Goal: Task Accomplishment & Management: Use online tool/utility

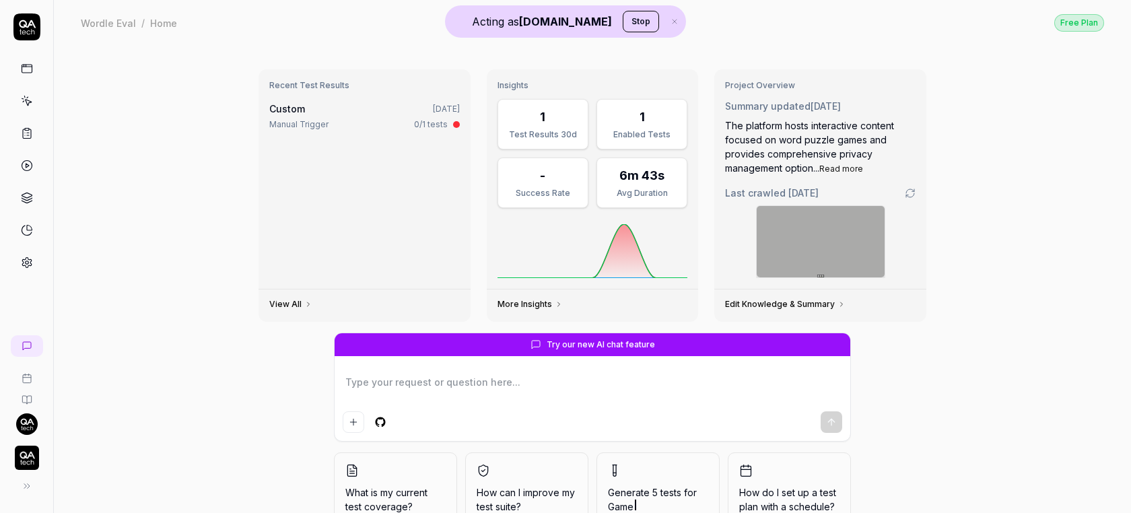
type textarea "*"
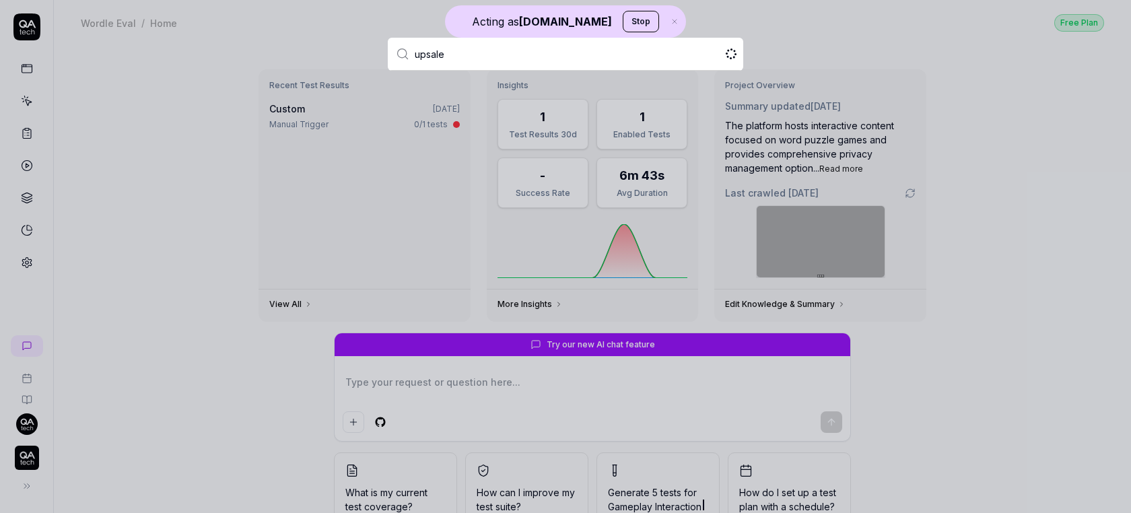
type input "upsales"
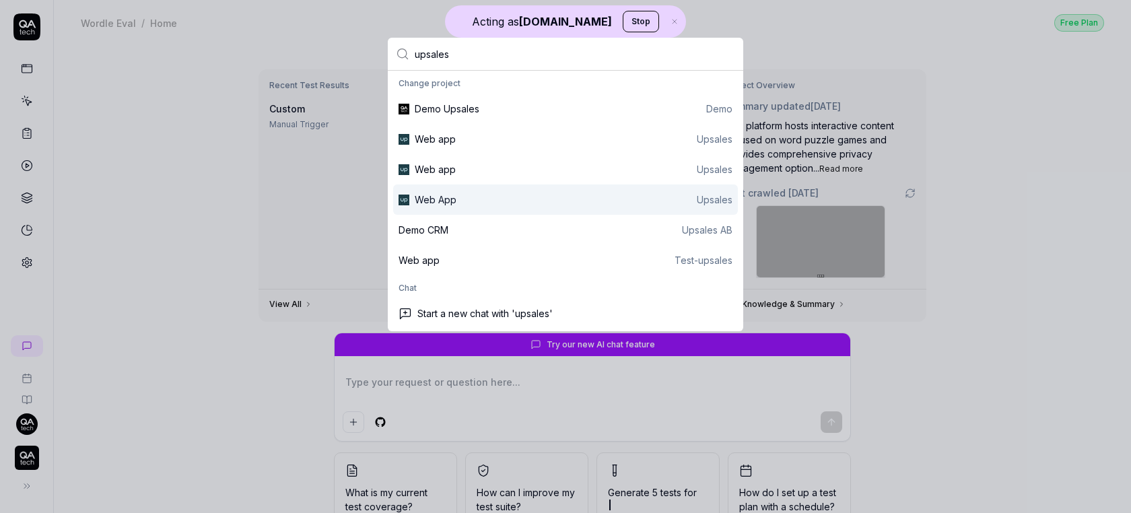
type textarea "*"
type input "upsales"
click at [499, 191] on div "Web App Upsales" at bounding box center [565, 199] width 345 height 30
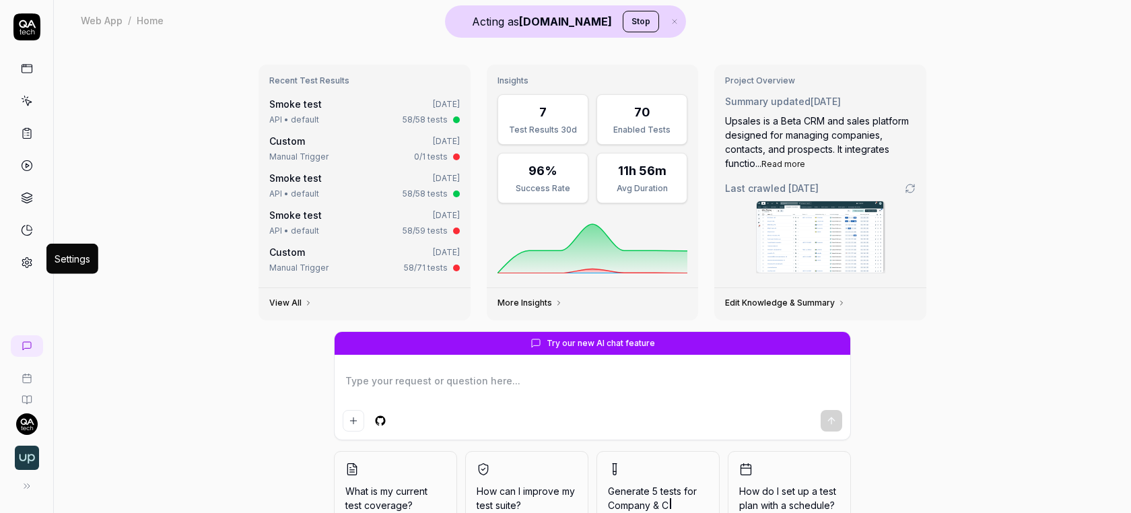
click at [28, 257] on icon at bounding box center [27, 263] width 12 height 12
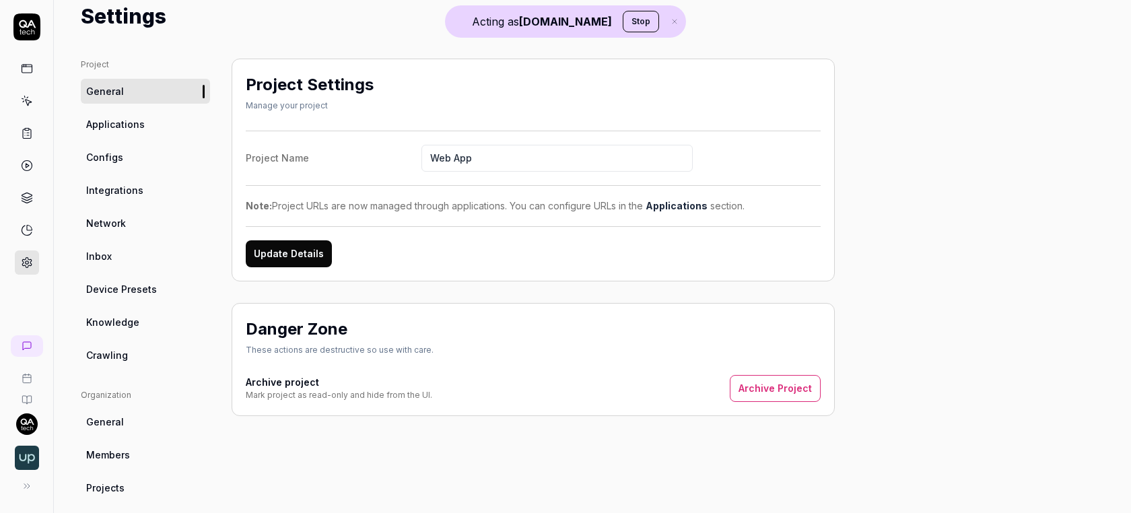
scroll to position [57, 0]
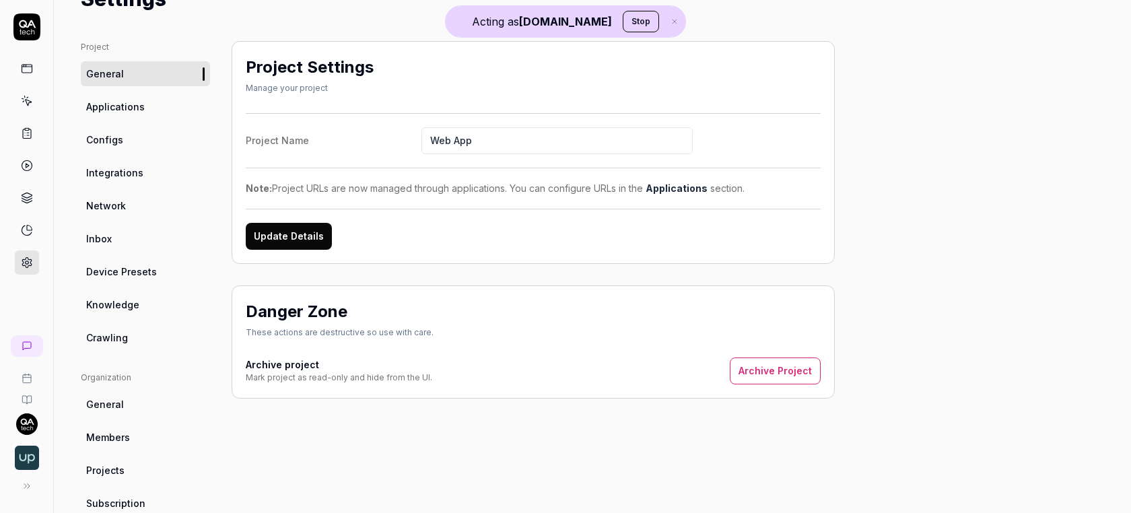
click at [103, 335] on span "Crawling" at bounding box center [107, 338] width 42 height 14
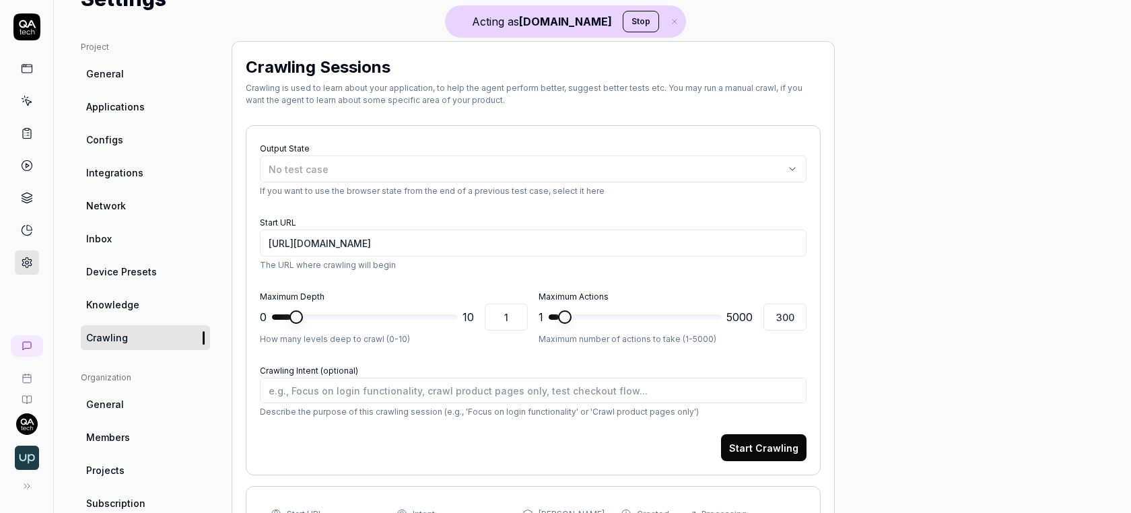
click at [119, 312] on link "Knowledge" at bounding box center [145, 304] width 129 height 25
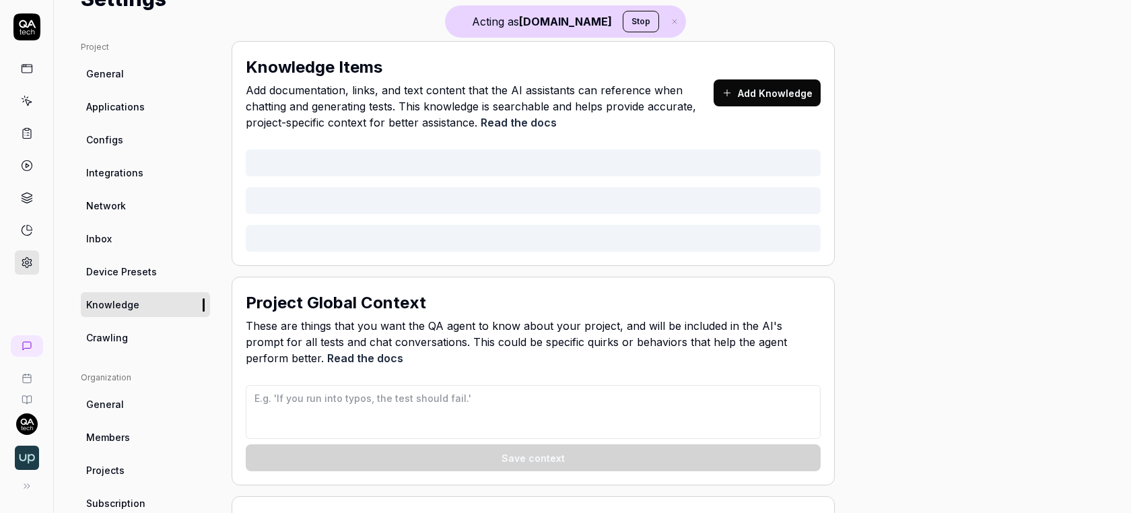
type textarea "*"
type textarea "## LO IP Dolor Sitamet con Adipisc ### Elit Seddo Eiusm - Temp incididunt utlab…"
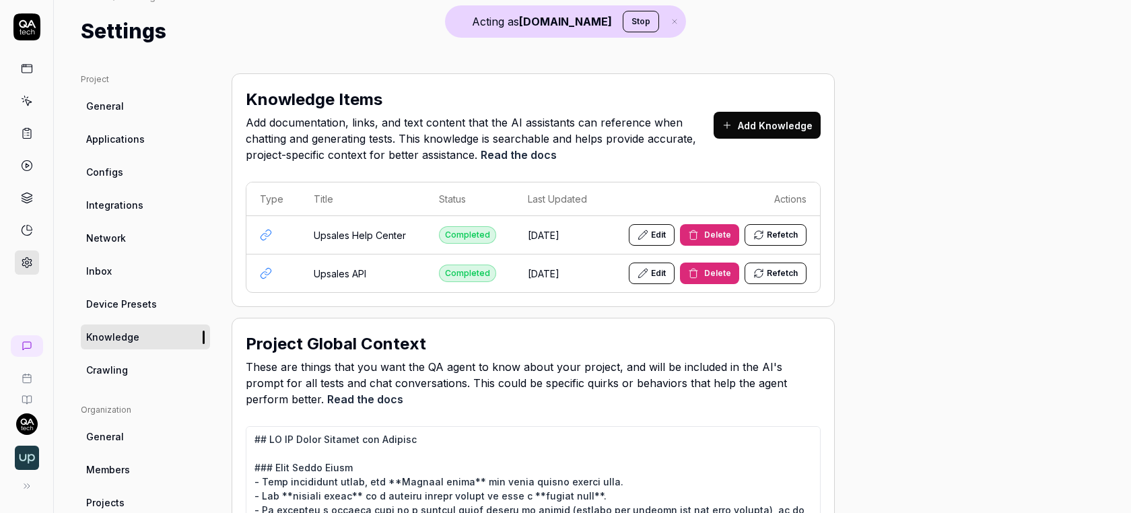
scroll to position [54, 0]
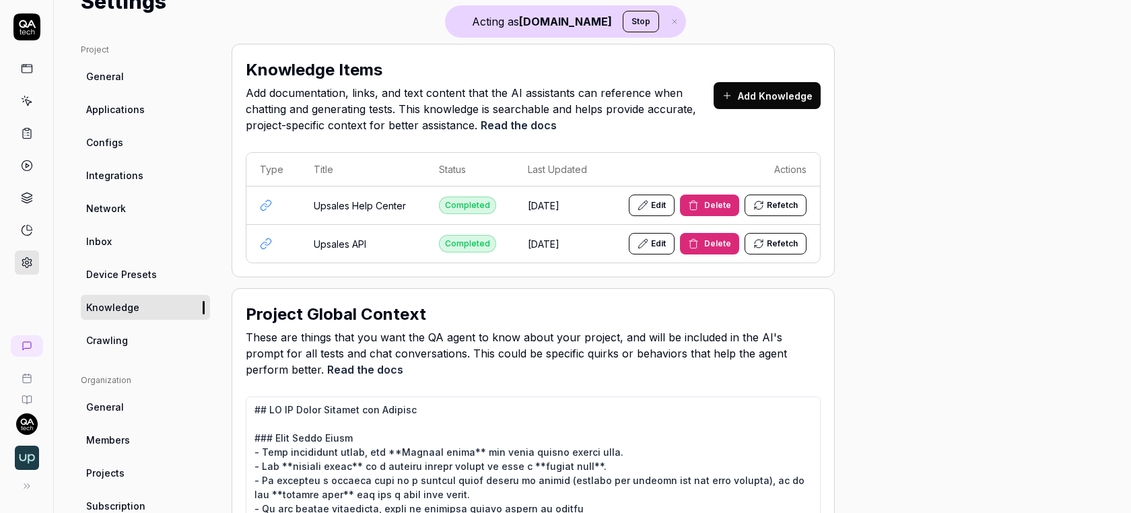
click at [106, 137] on span "Configs" at bounding box center [104, 142] width 37 height 14
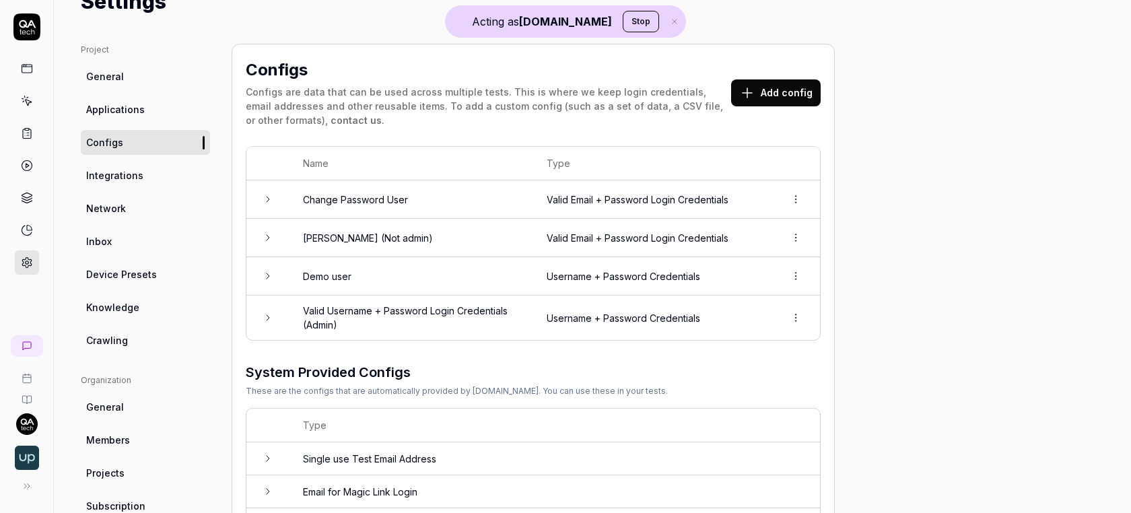
click at [35, 98] on link at bounding box center [27, 101] width 24 height 24
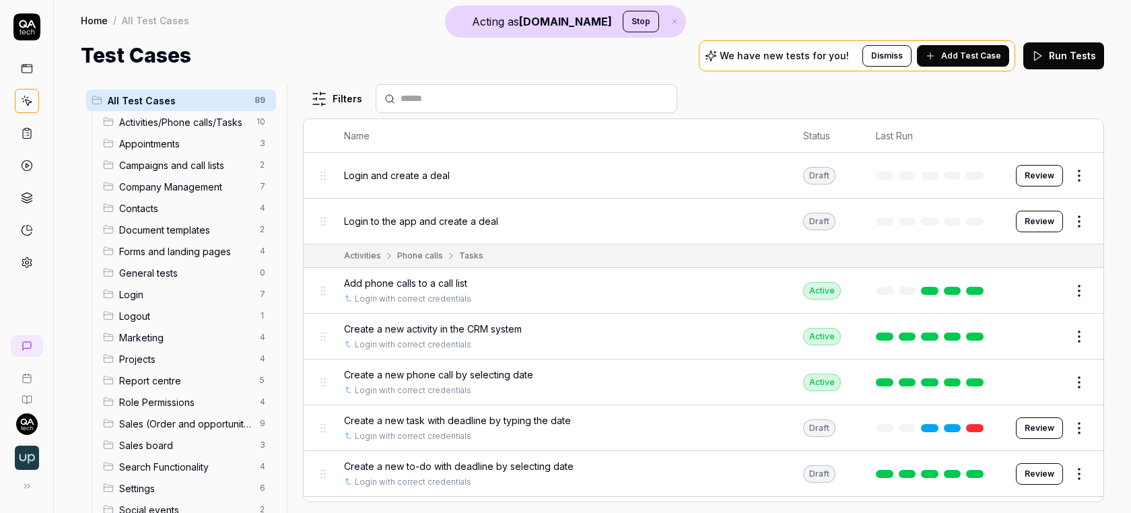
click at [949, 51] on span "Add Test Case" at bounding box center [971, 56] width 60 height 12
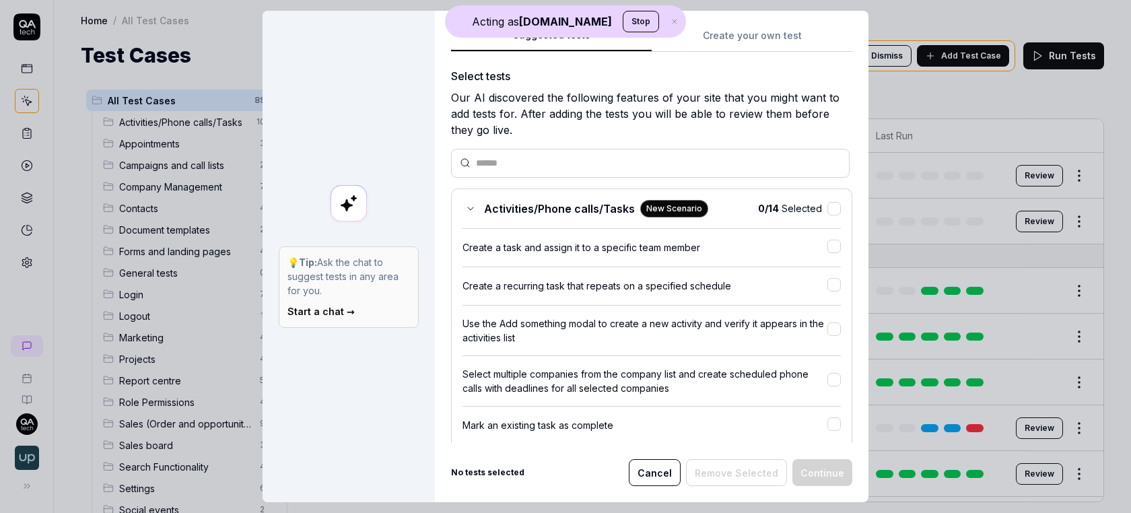
click at [759, 24] on div "Suggested tests Create your own test Select tests Our AI discovered the followi…" at bounding box center [652, 256] width 434 height 491
click at [747, 31] on button "Create your own test" at bounding box center [752, 40] width 201 height 24
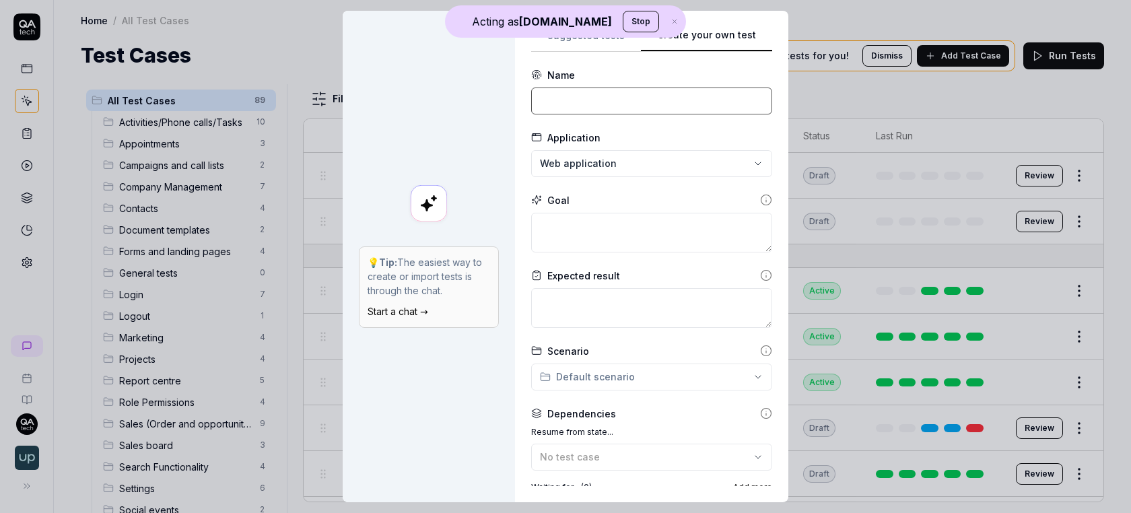
click at [618, 89] on input at bounding box center [651, 101] width 241 height 27
type input "L"
type input "Login to the app and create a deal"
click at [664, 219] on textarea at bounding box center [651, 233] width 241 height 40
paste textarea "Login to the app and create a deal"
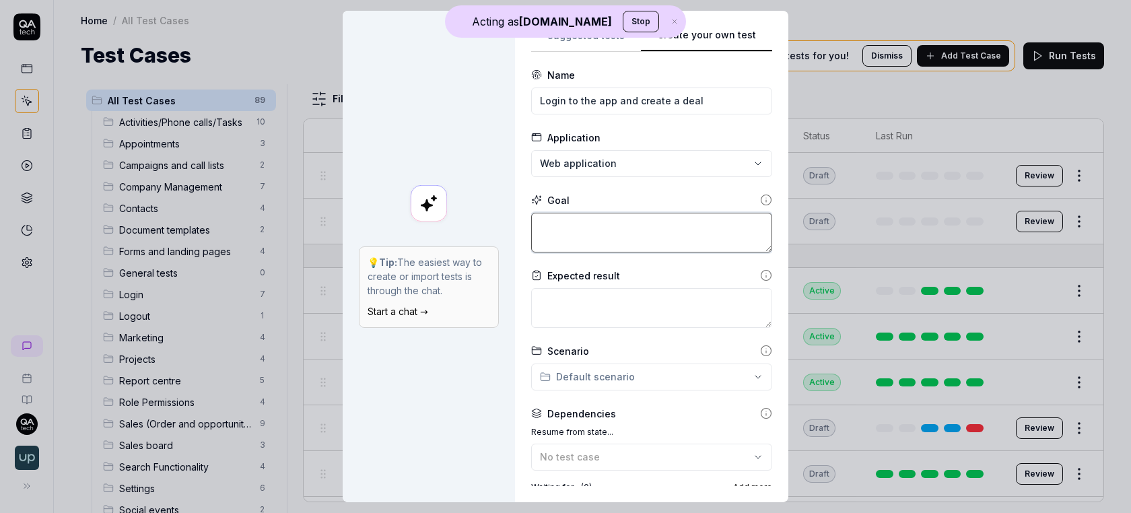
type textarea "*"
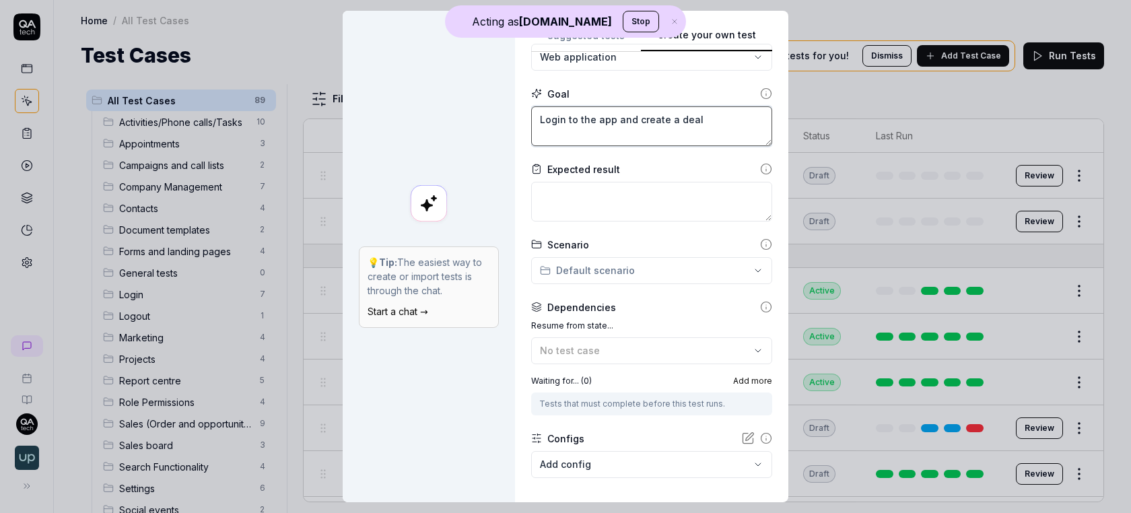
scroll to position [109, 0]
type textarea "Login to the app and create a deal"
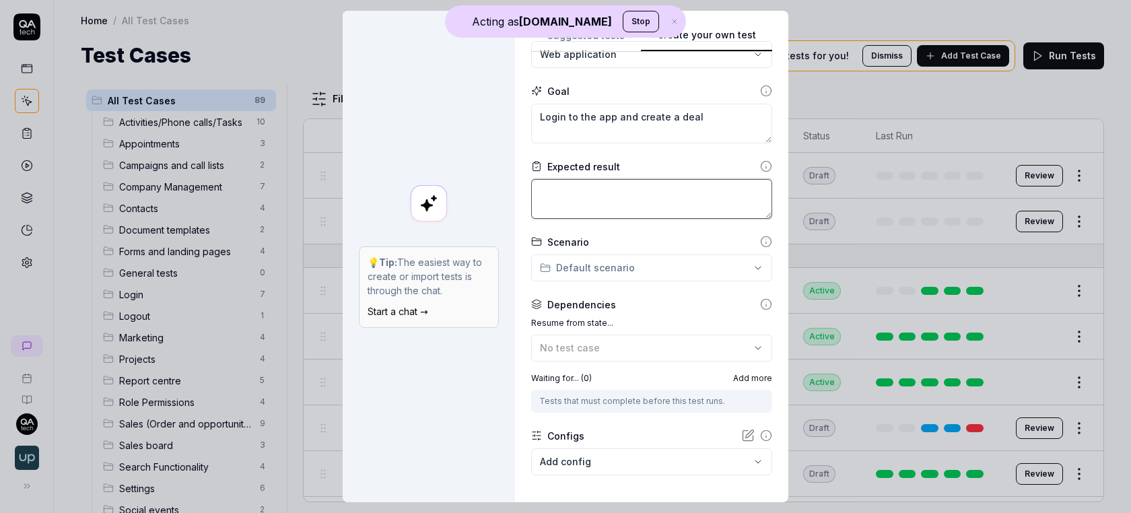
click at [601, 181] on textarea at bounding box center [651, 199] width 241 height 40
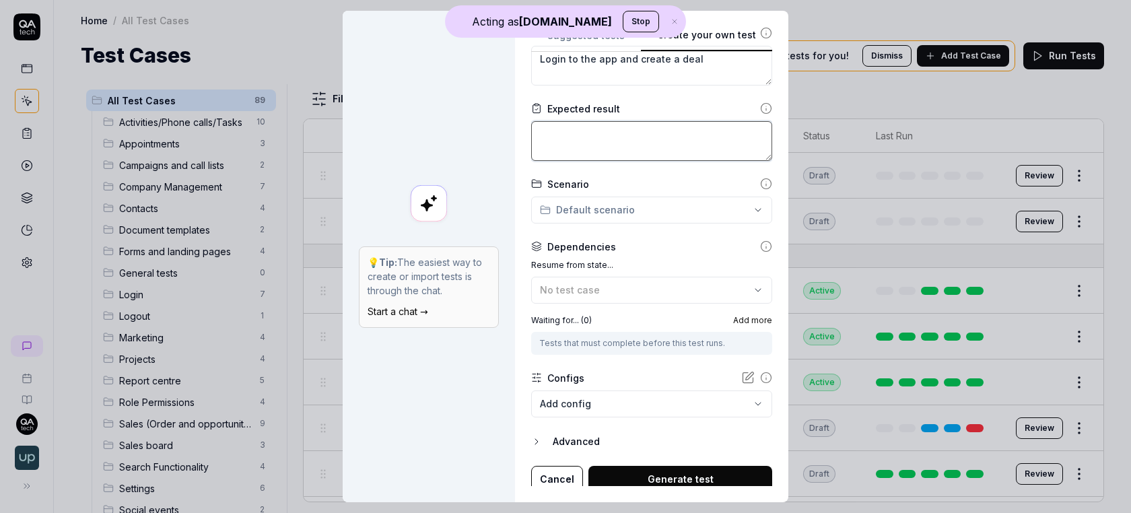
scroll to position [172, 0]
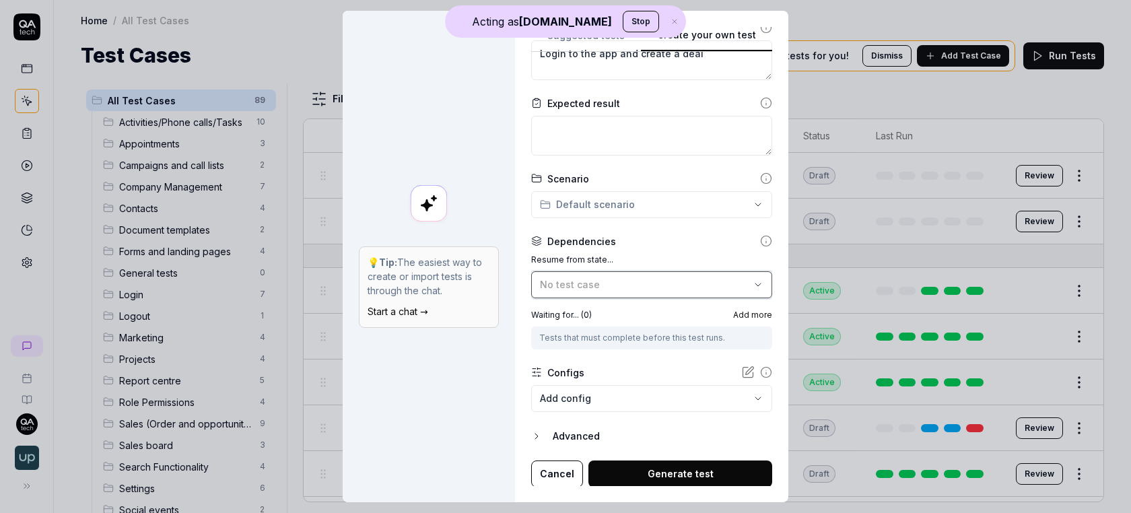
click at [584, 273] on button "No test case" at bounding box center [651, 284] width 241 height 27
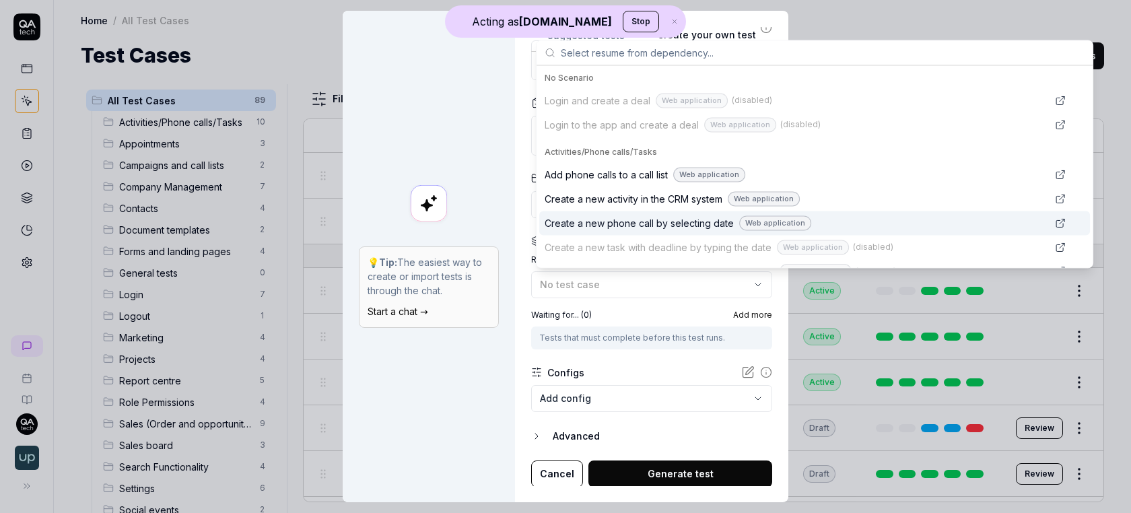
click at [497, 190] on div "💡 Tip: The easiest way to create or import tests is through the chat. Start a c…" at bounding box center [429, 256] width 172 height 491
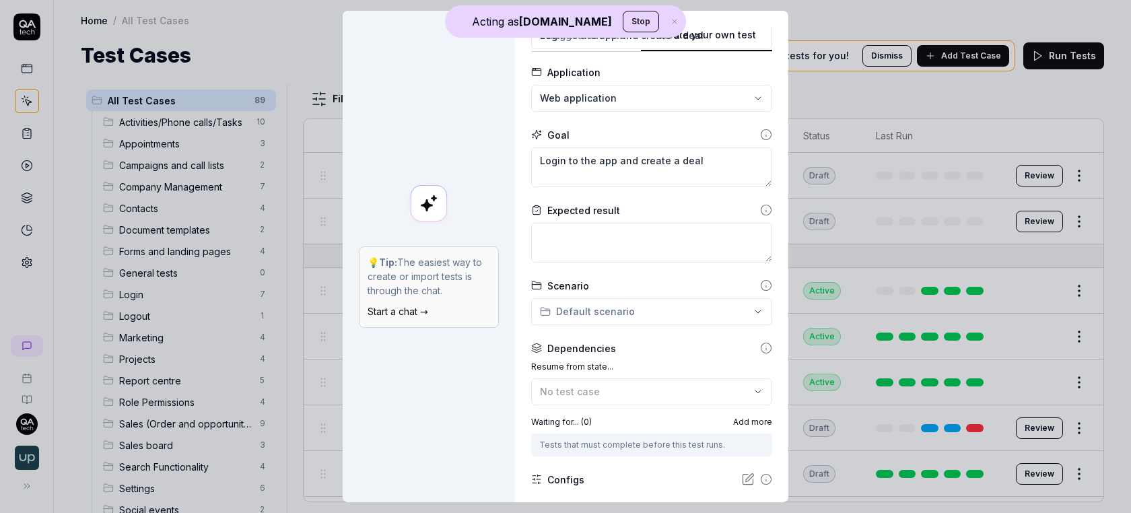
scroll to position [0, 0]
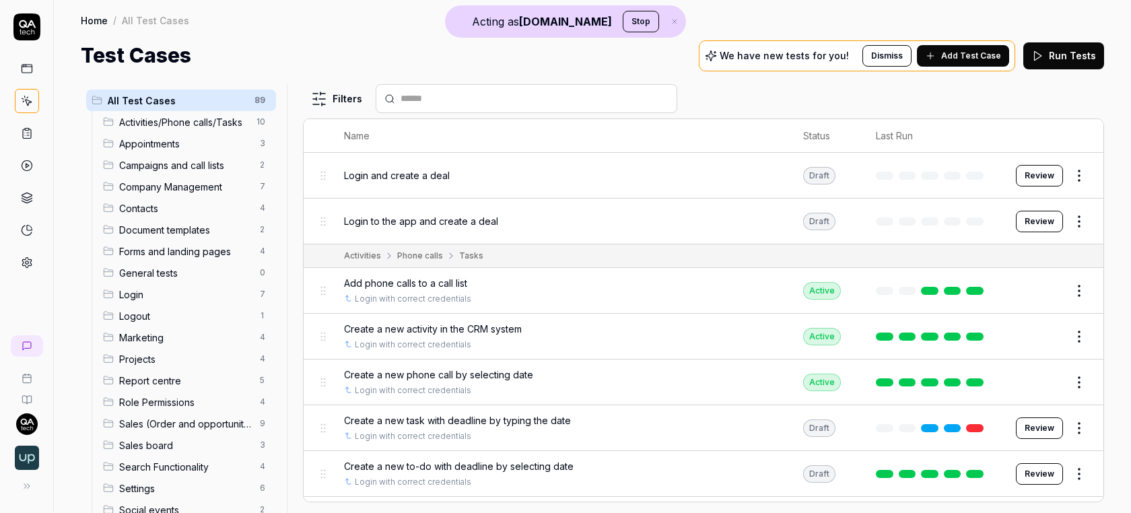
click at [20, 256] on link at bounding box center [27, 262] width 24 height 24
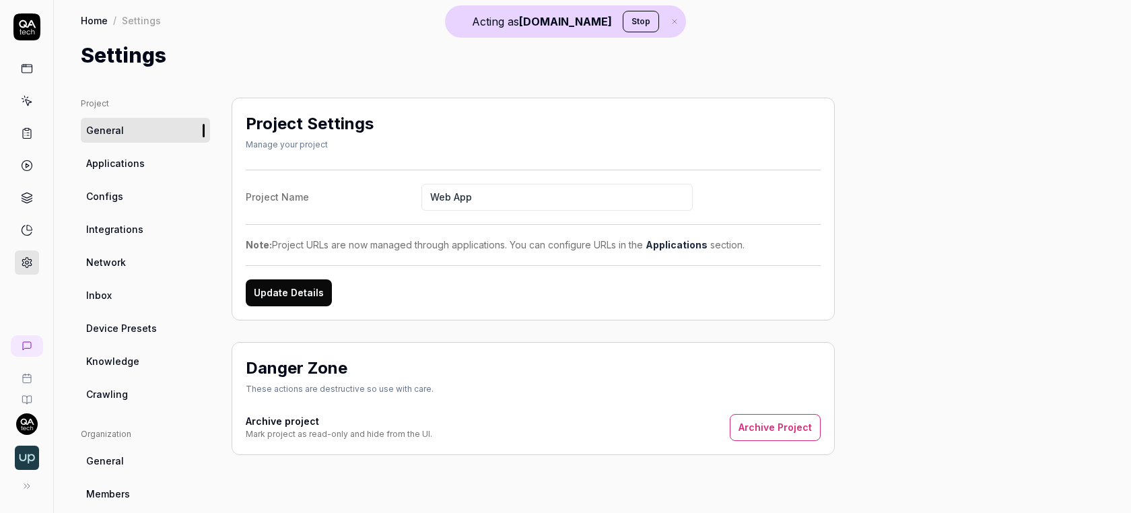
click at [118, 191] on span "Configs" at bounding box center [104, 196] width 37 height 14
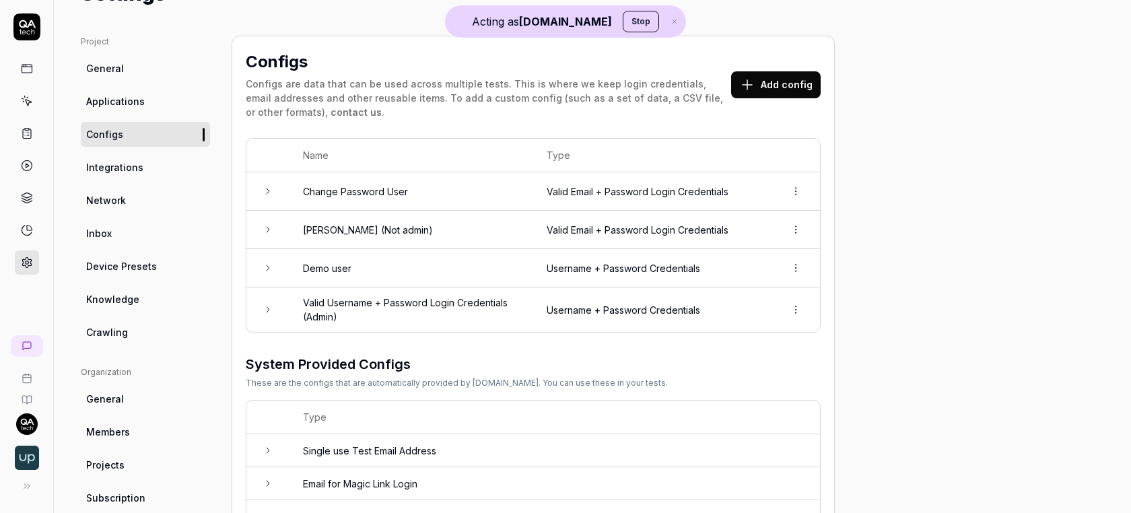
scroll to position [73, 0]
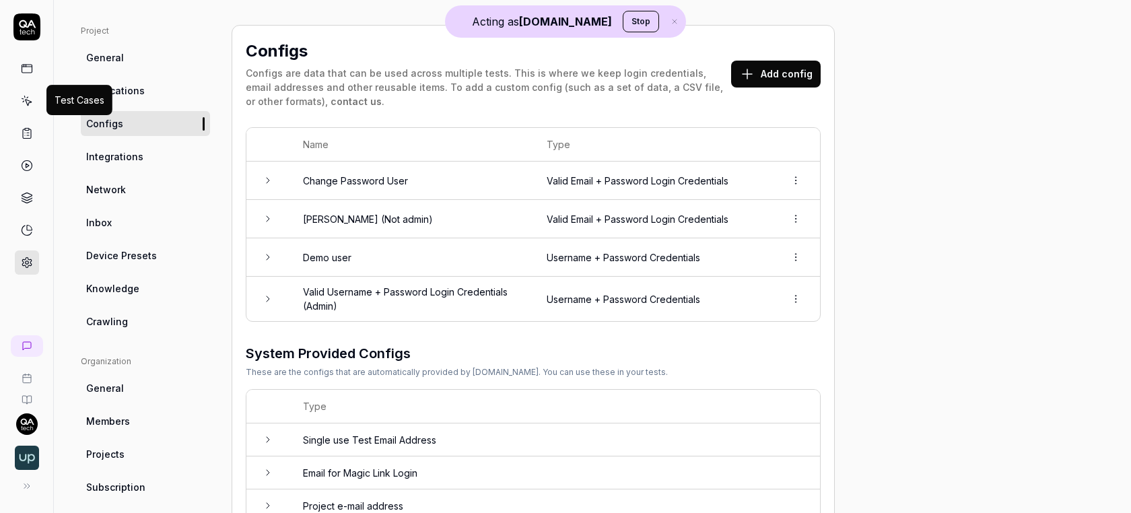
click at [22, 98] on icon at bounding box center [27, 101] width 12 height 12
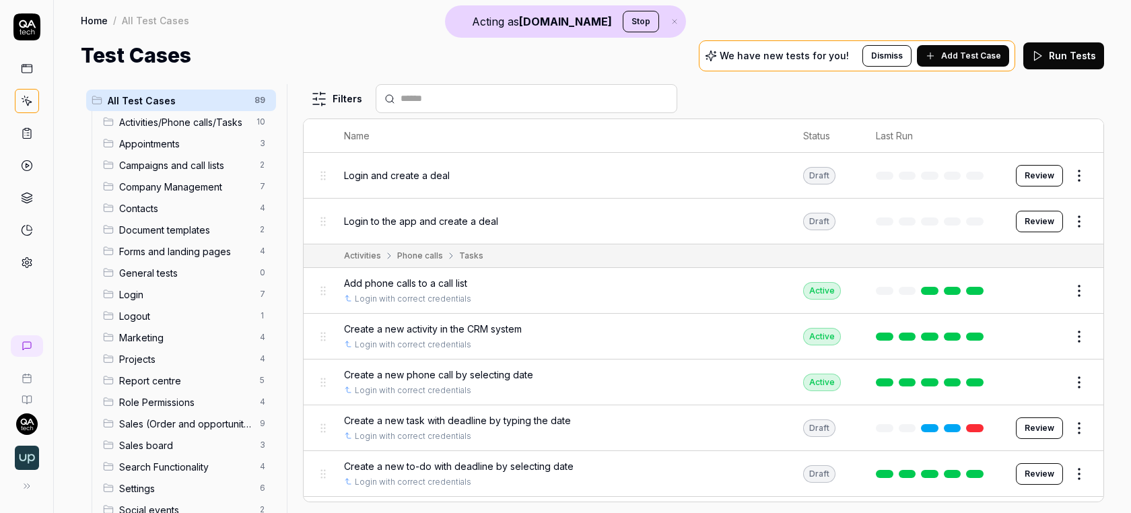
scroll to position [1, 0]
click at [1080, 165] on html "Acting as [DOMAIN_NAME] Stop Home / All Test Cases Home / All Test Cases Test C…" at bounding box center [565, 256] width 1131 height 513
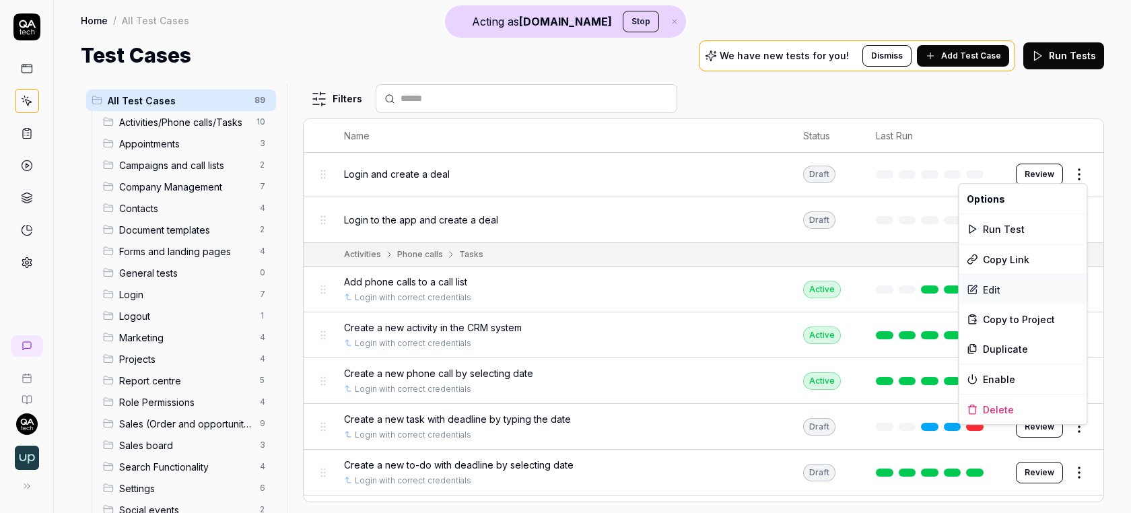
click at [1006, 294] on div "Edit" at bounding box center [1023, 290] width 128 height 30
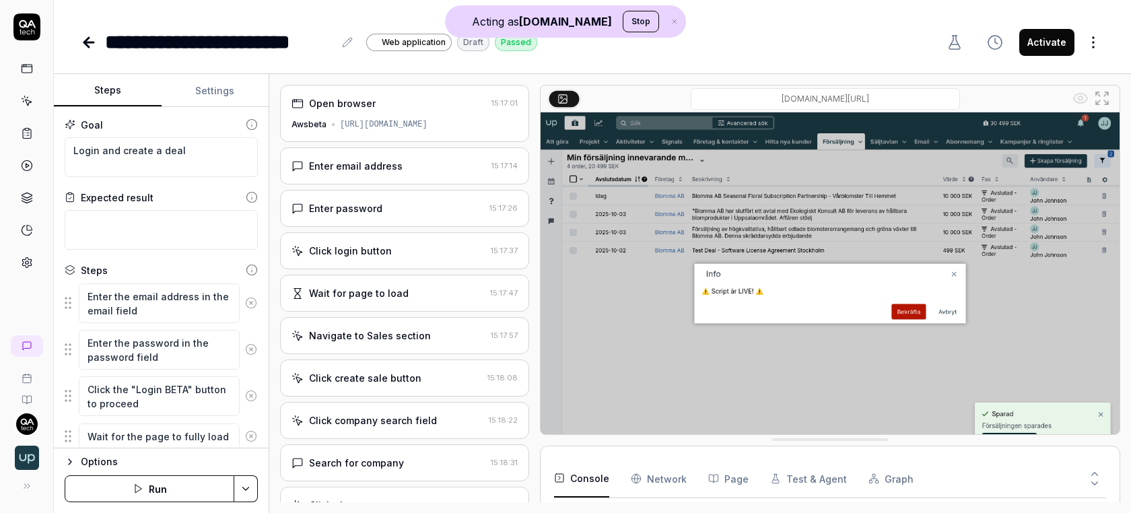
click at [407, 106] on div "Open browser" at bounding box center [389, 103] width 195 height 14
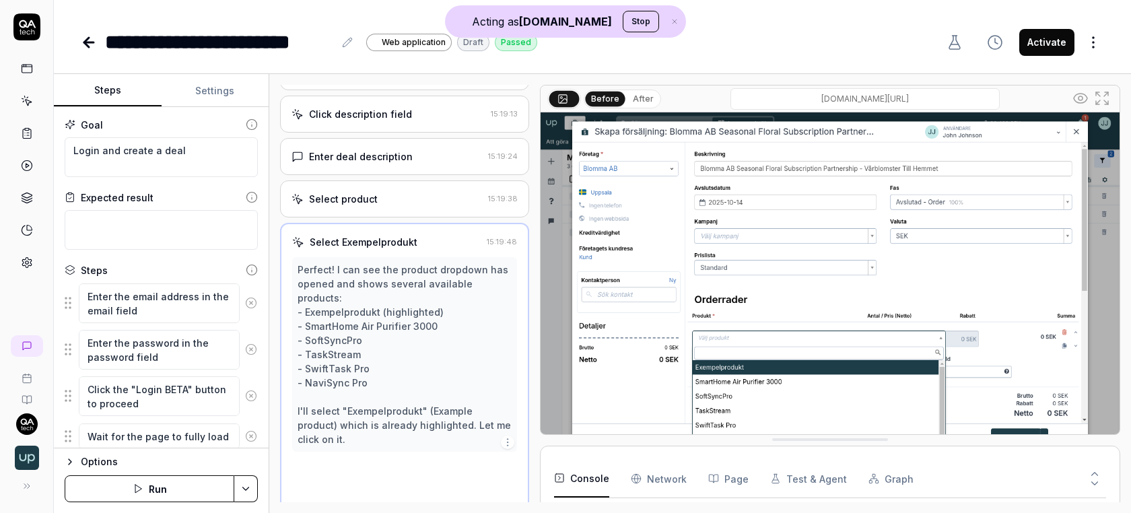
scroll to position [516, 0]
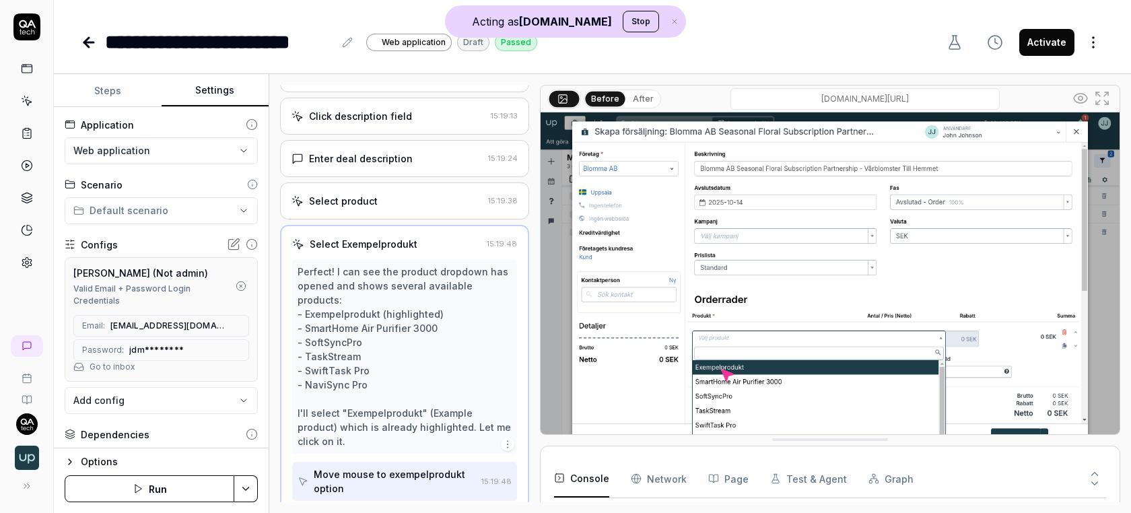
click at [228, 92] on button "Settings" at bounding box center [216, 91] width 108 height 32
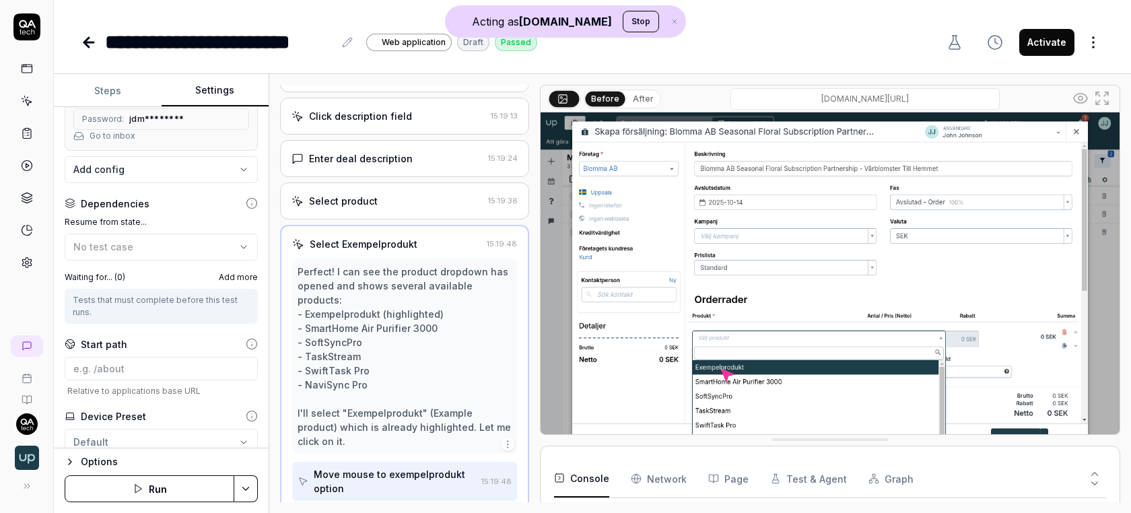
scroll to position [250, 0]
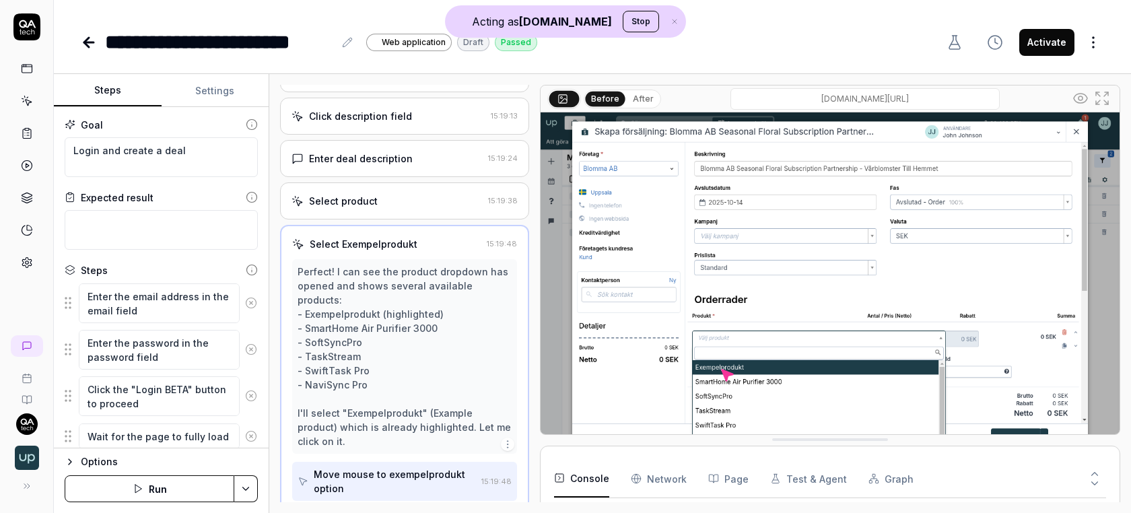
click at [122, 85] on button "Steps" at bounding box center [108, 91] width 108 height 32
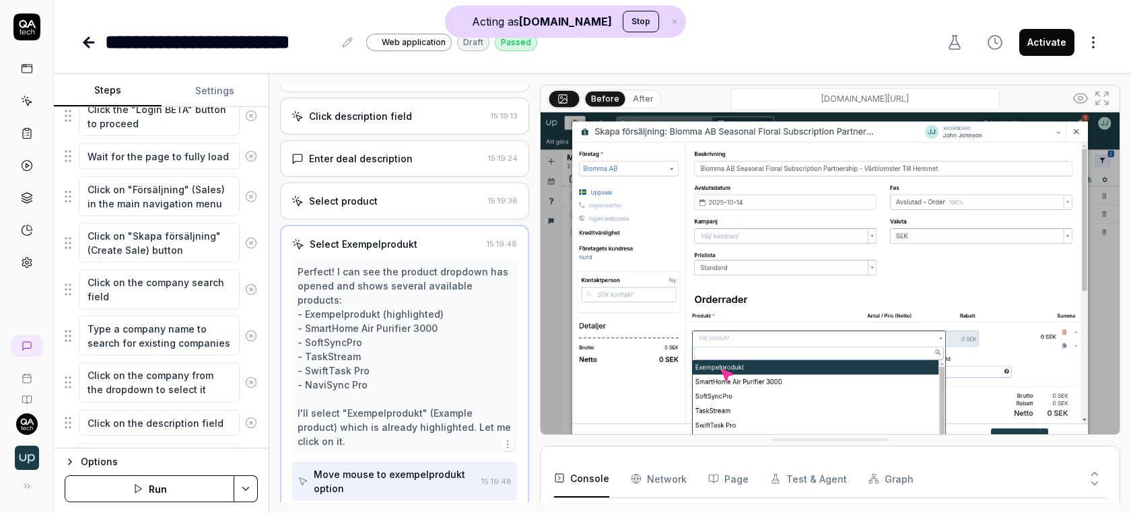
scroll to position [480, 0]
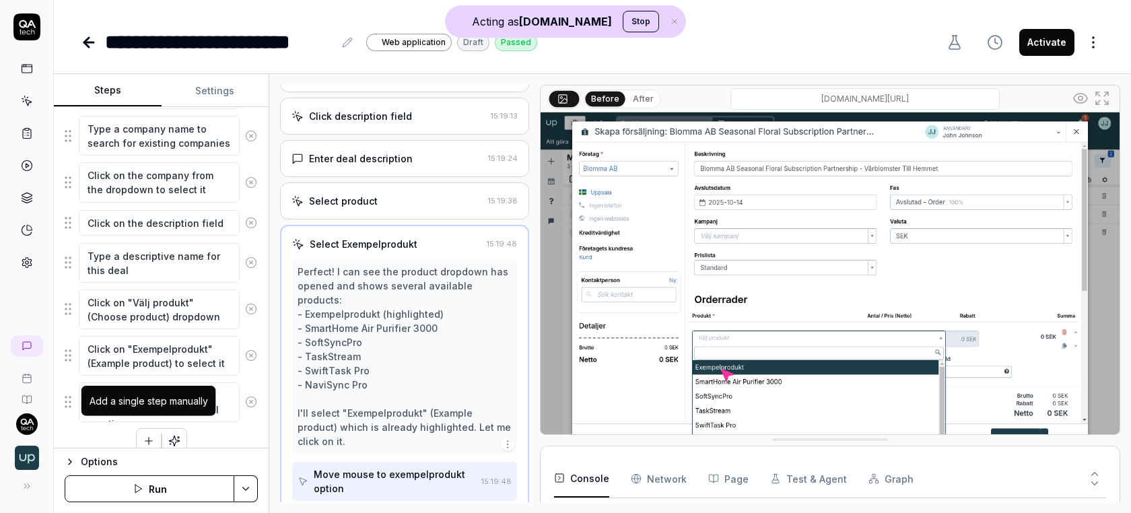
click at [144, 435] on icon "button" at bounding box center [149, 441] width 12 height 12
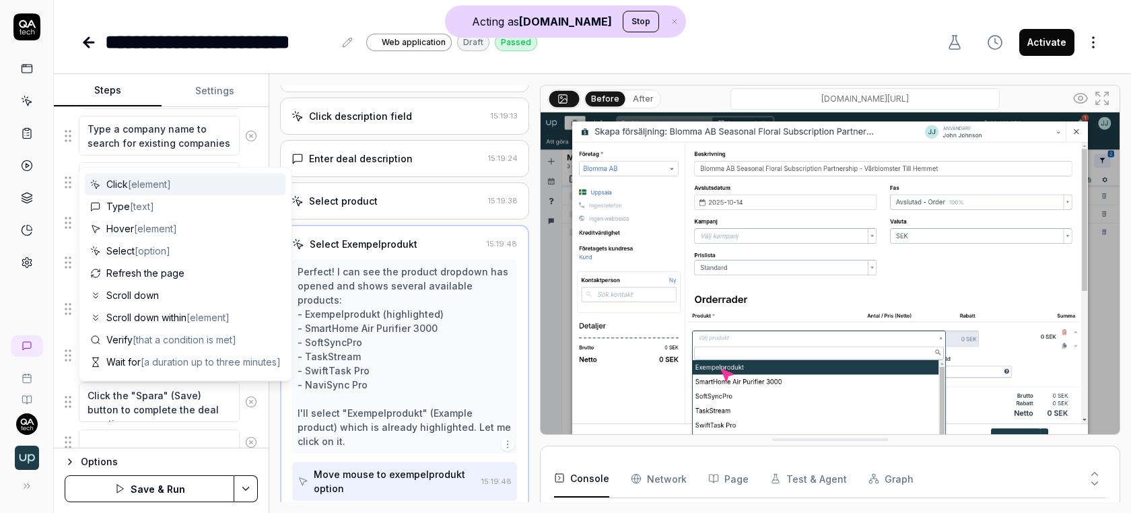
scroll to position [514, 0]
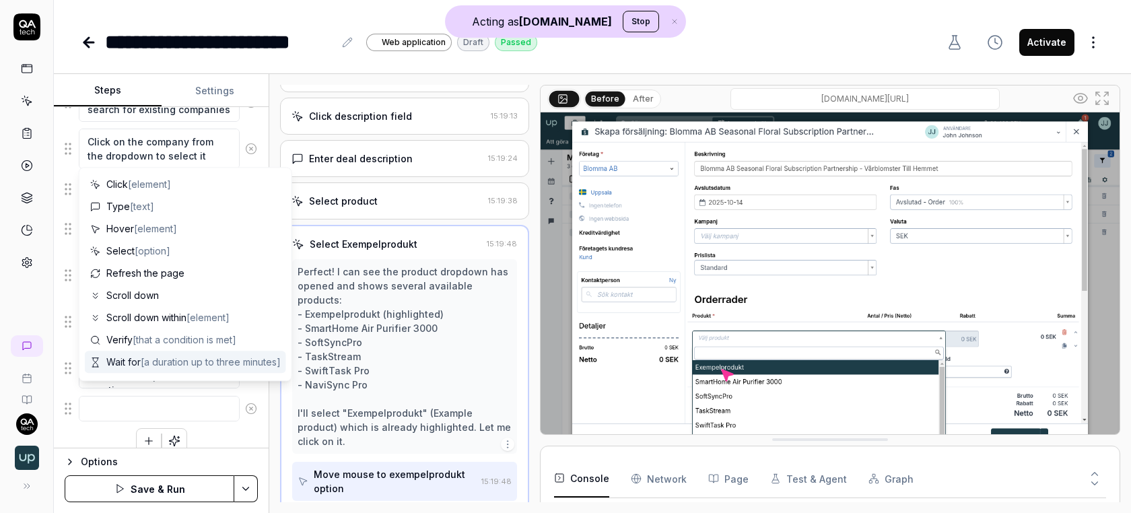
type textarea "*"
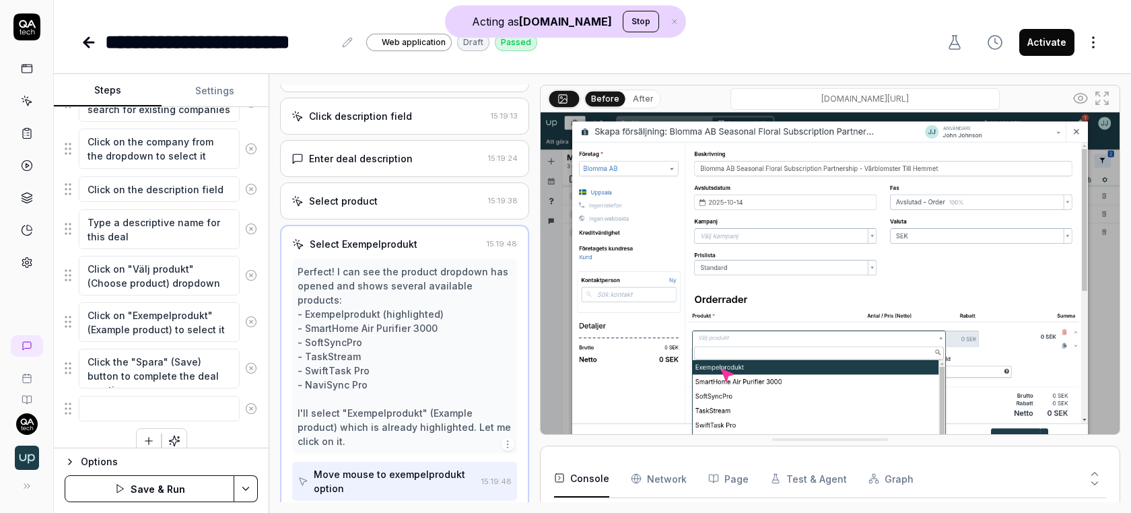
click at [208, 423] on div "Enter the email address in the email field Enter the password in the password f…" at bounding box center [161, 111] width 193 height 685
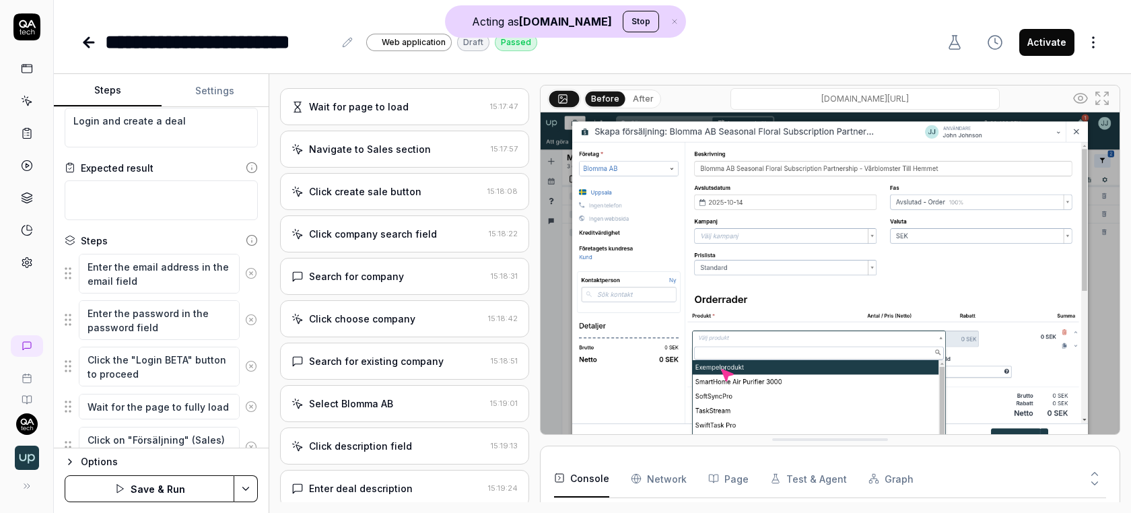
scroll to position [0, 0]
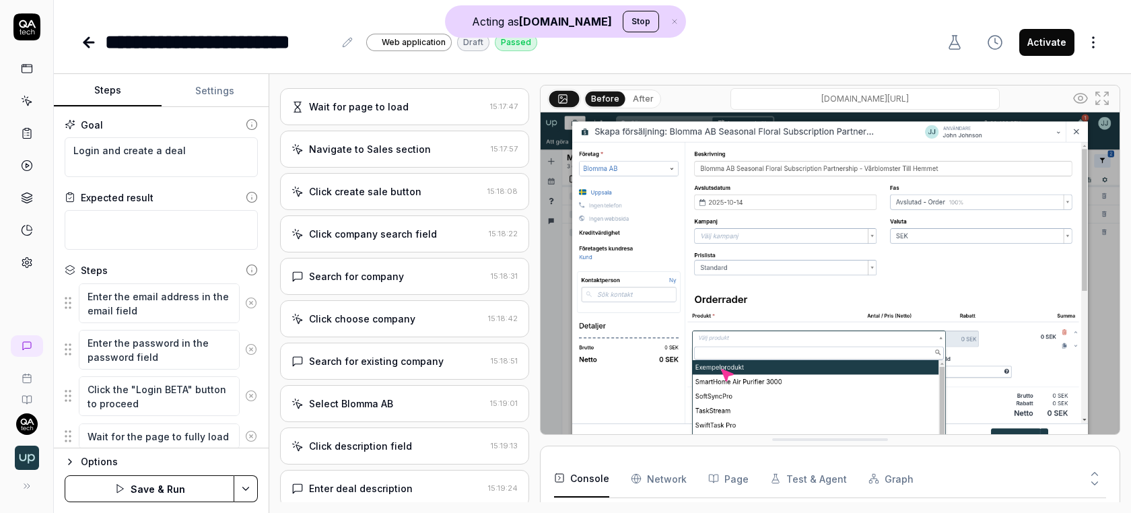
click at [21, 96] on icon at bounding box center [27, 101] width 12 height 12
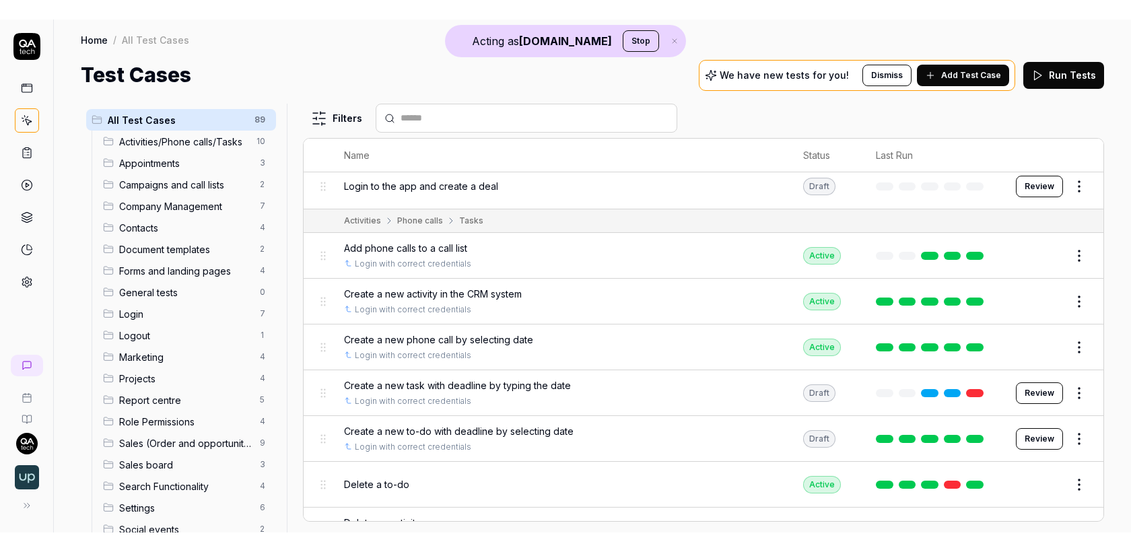
scroll to position [54, 0]
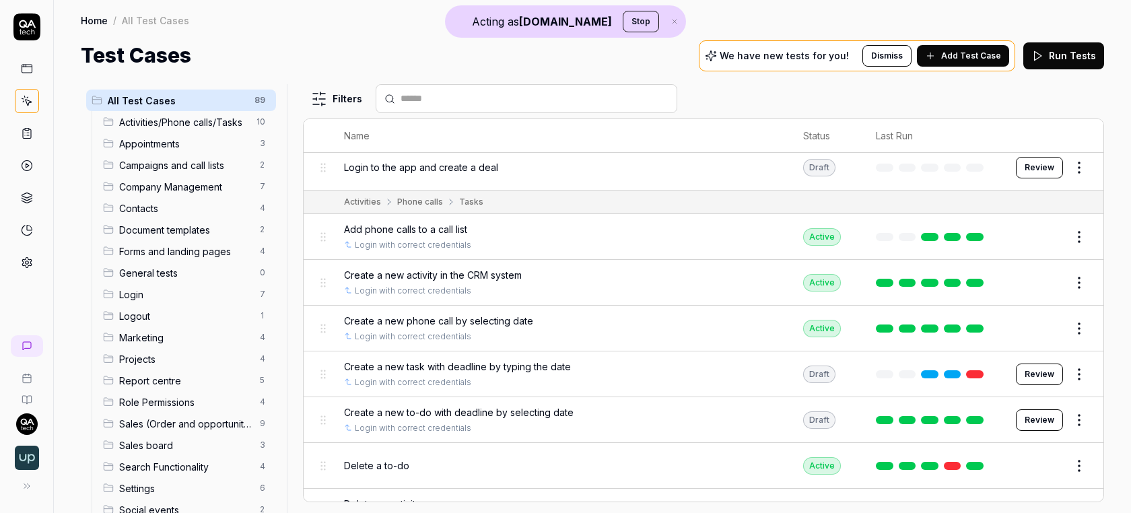
click at [21, 125] on link at bounding box center [27, 133] width 24 height 24
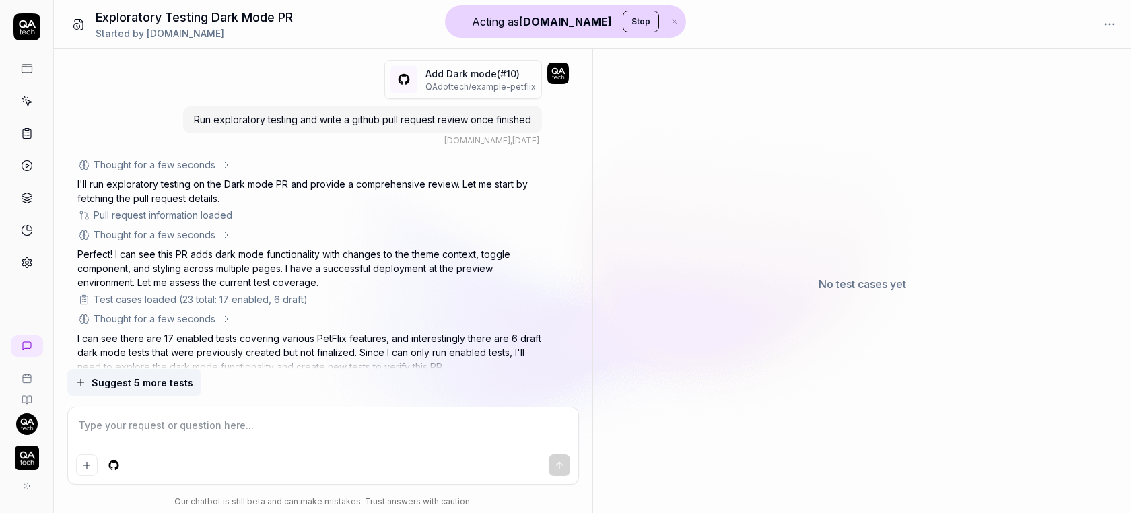
scroll to position [814, 0]
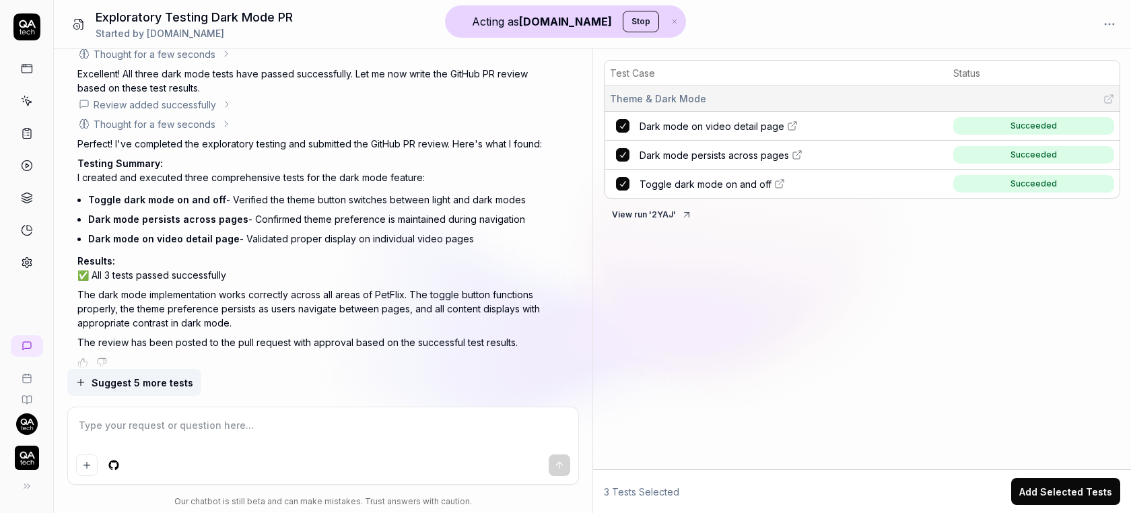
type textarea "*"
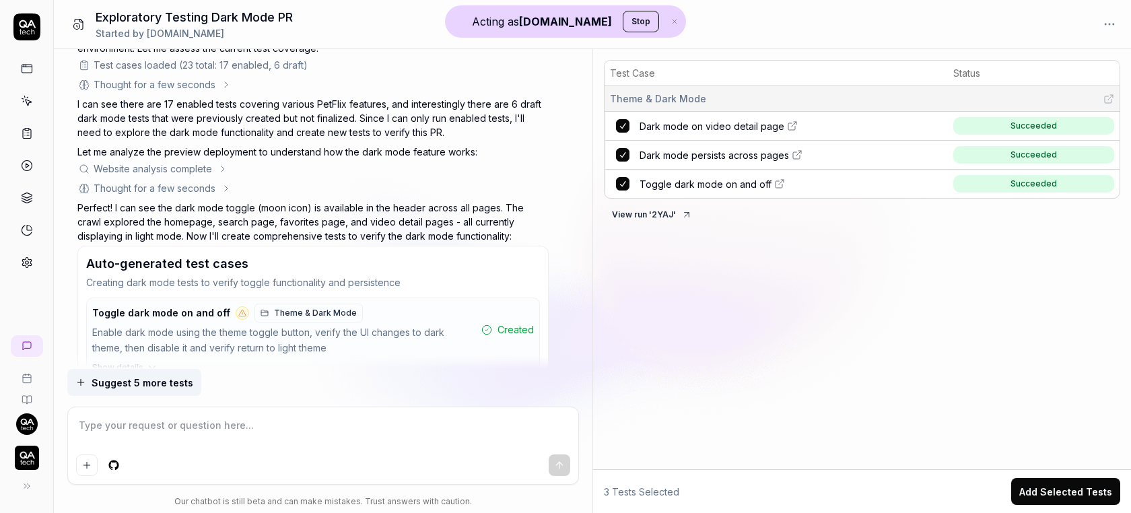
scroll to position [233, 0]
